Goal: Check status: Check status

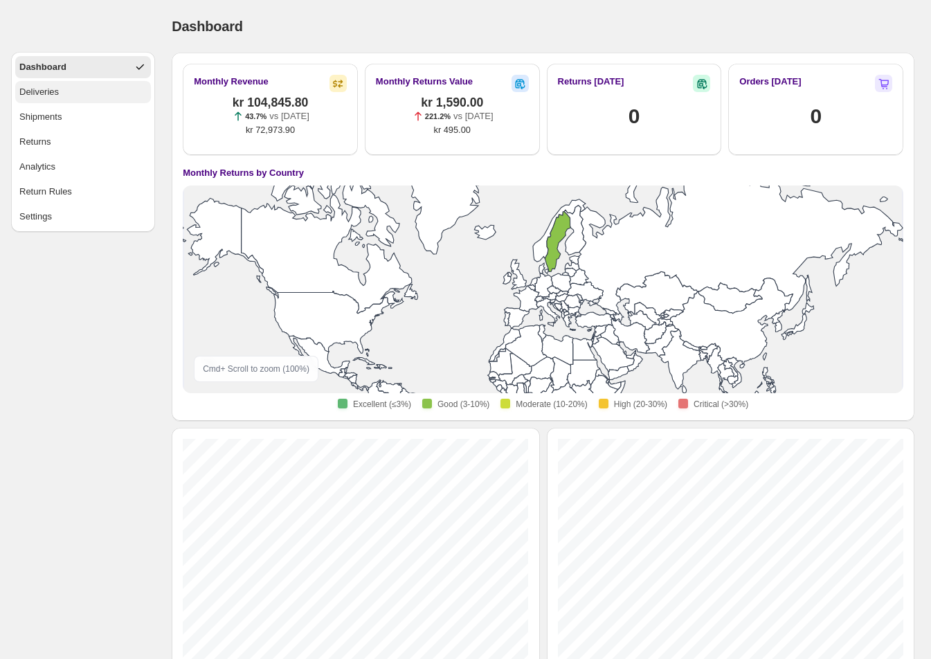
click at [80, 92] on button "Deliveries" at bounding box center [83, 92] width 136 height 22
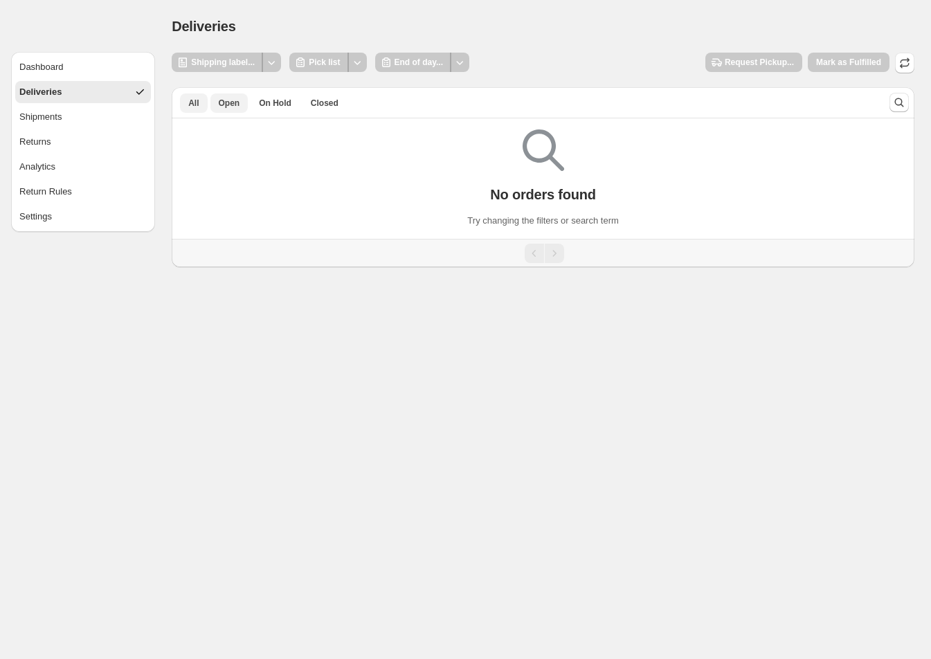
click at [199, 106] on span "All" at bounding box center [193, 103] width 10 height 11
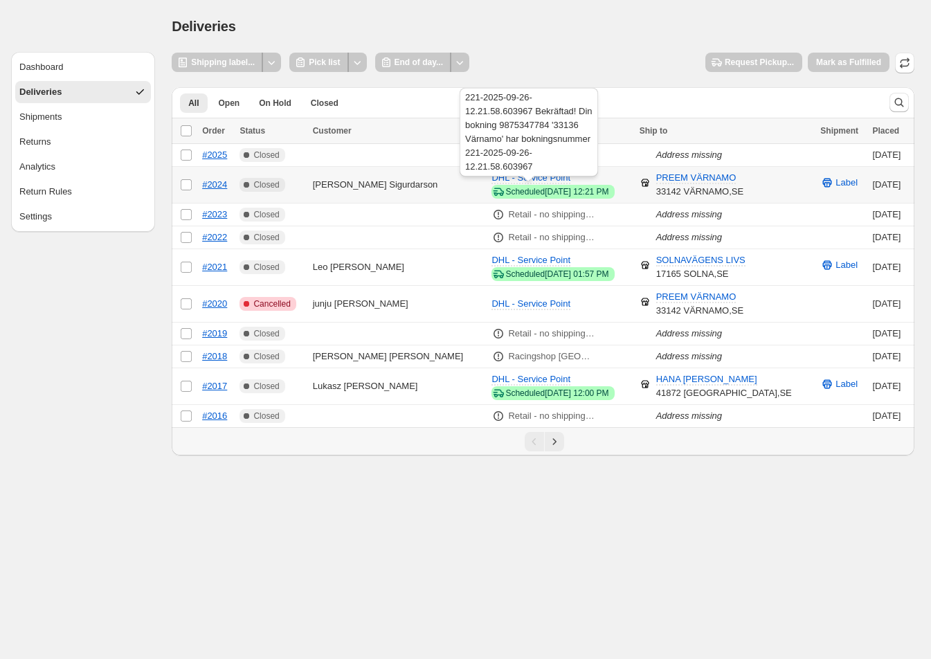
click at [526, 183] on div "221-2025-09-26-12.21.58.603967 Bekräftad! Din bokning 9875347784 '33136 Värnamo…" at bounding box center [529, 135] width 144 height 100
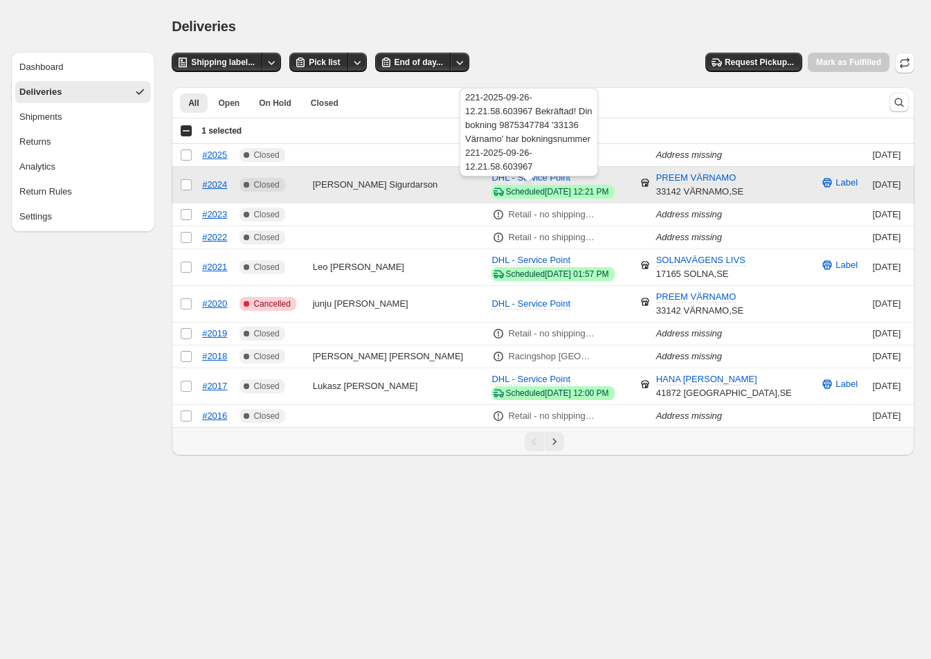
click at [502, 179] on div "221-2025-09-26-12.21.58.603967 Bekräftad! Din bokning 9875347784 '33136 Värnamo…" at bounding box center [529, 135] width 144 height 100
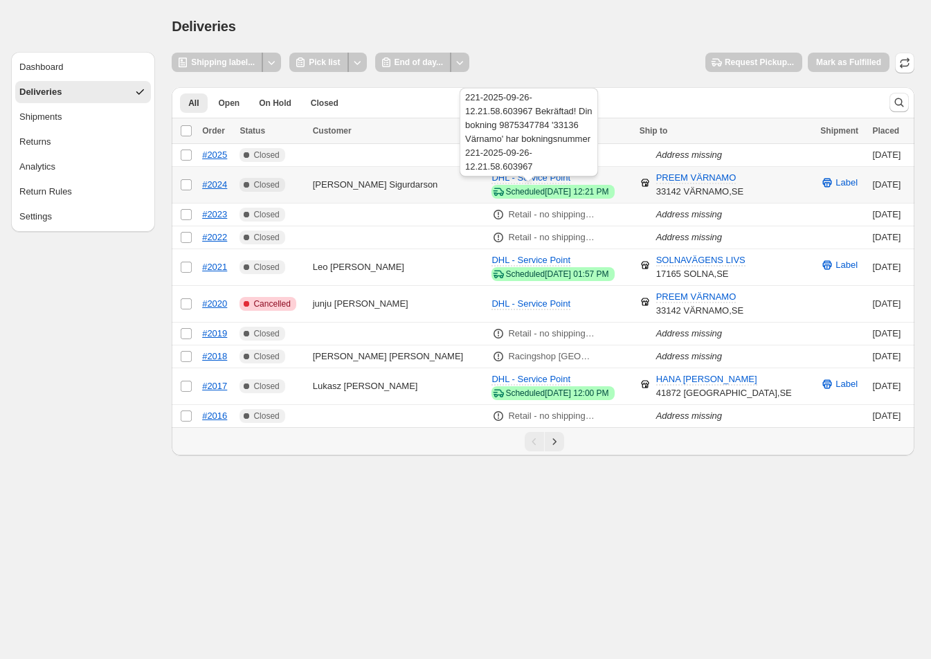
click at [496, 172] on div "221-2025-09-26-12.21.58.603967 Bekräftad! Din bokning 9875347784 '33136 Värnamo…" at bounding box center [529, 135] width 144 height 100
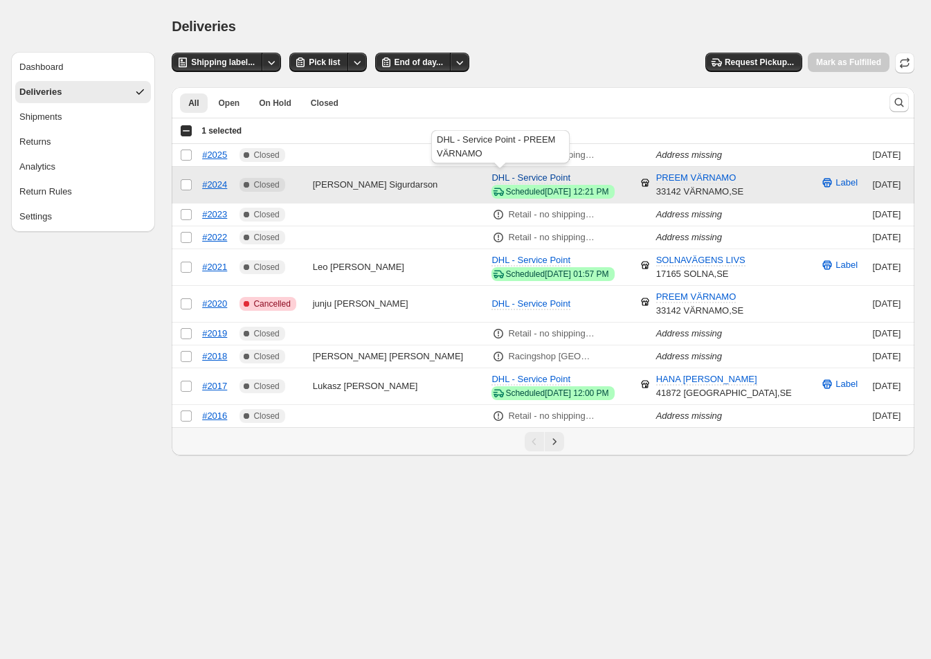
click at [492, 174] on span "DHL - Service Point" at bounding box center [531, 177] width 79 height 10
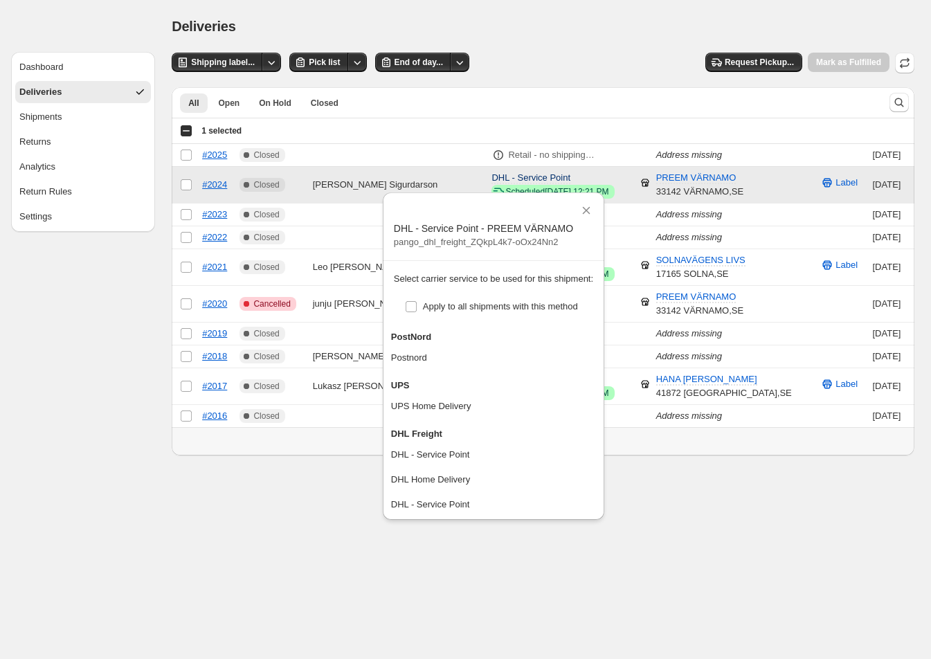
click at [492, 174] on span "DHL - Service Point" at bounding box center [531, 177] width 79 height 10
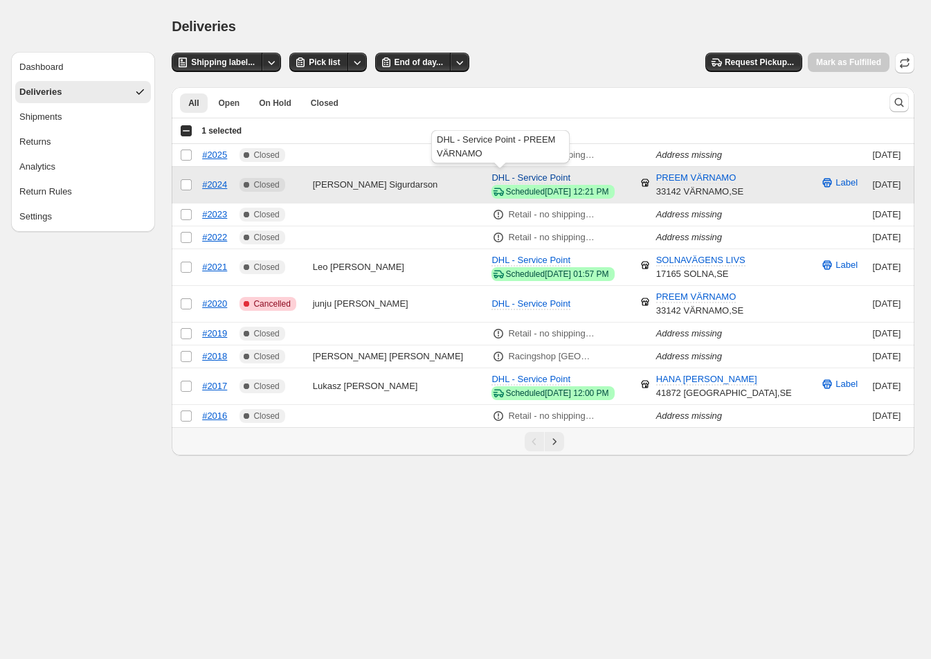
click at [521, 174] on span "DHL - Service Point" at bounding box center [531, 177] width 79 height 10
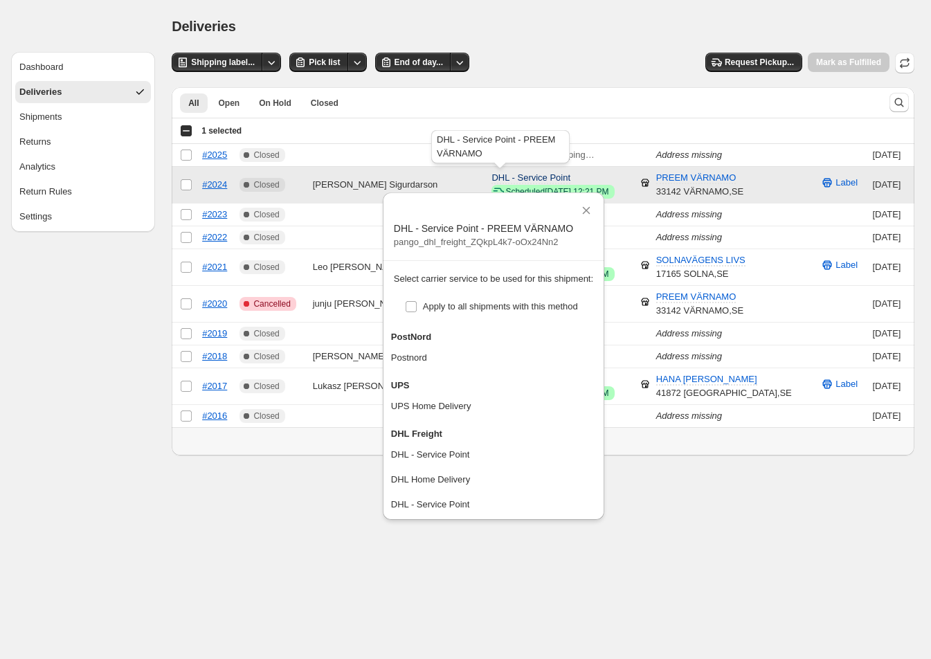
click at [521, 174] on span "DHL - Service Point" at bounding box center [531, 177] width 79 height 10
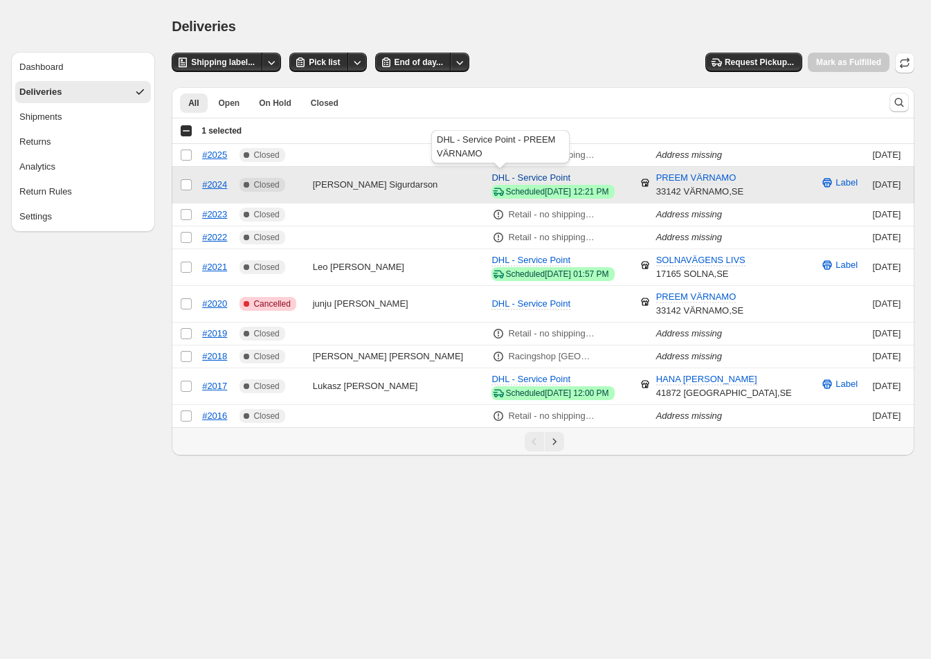
click at [521, 174] on span "DHL - Service Point" at bounding box center [531, 177] width 79 height 10
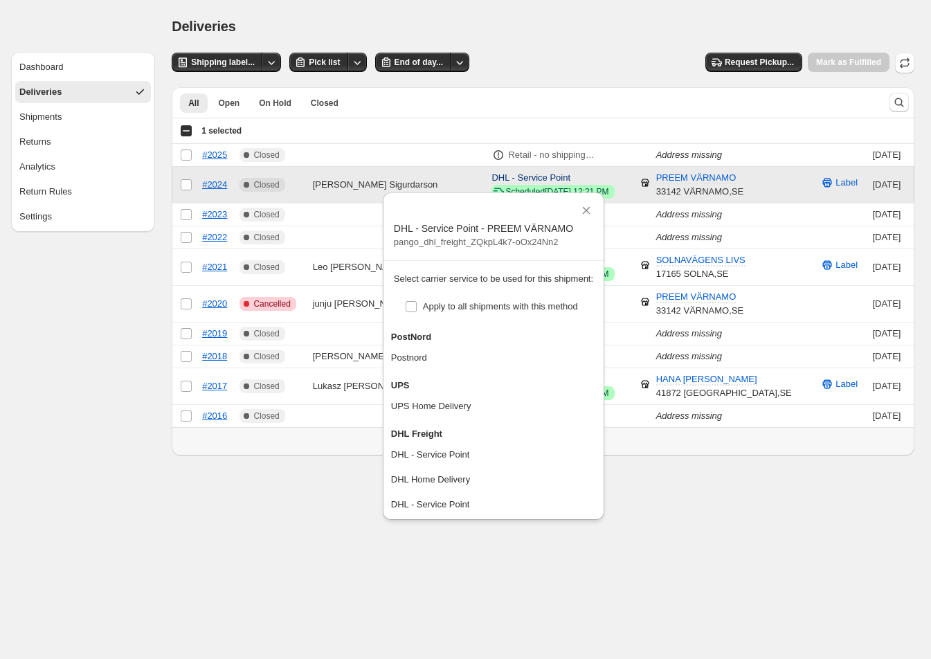
click at [521, 174] on span "DHL - Service Point" at bounding box center [531, 177] width 79 height 10
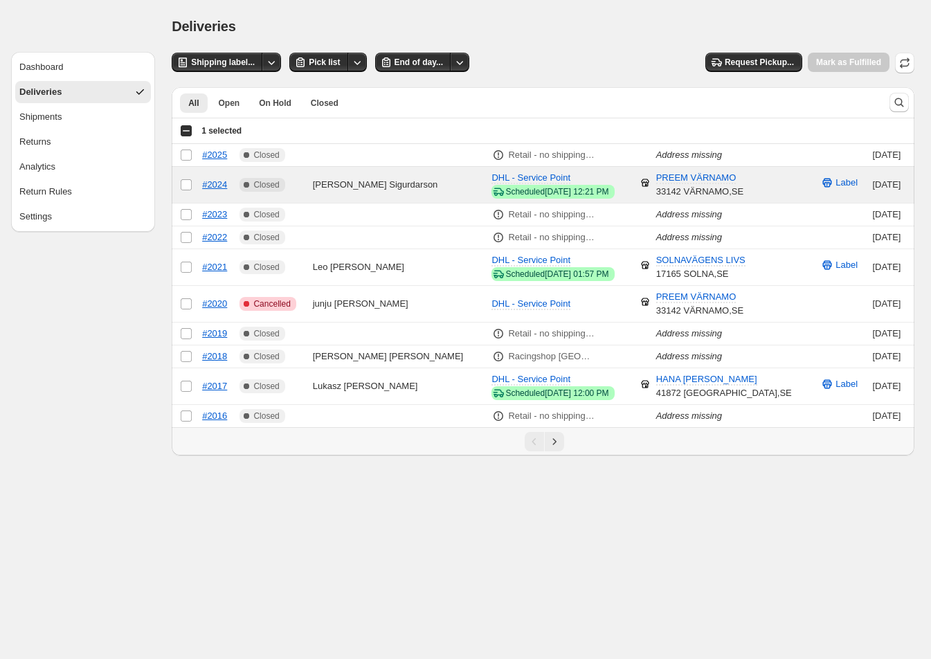
click at [579, 36] on div "Deliveries. This page is ready Deliveries" at bounding box center [543, 26] width 743 height 53
